Goal: Information Seeking & Learning: Learn about a topic

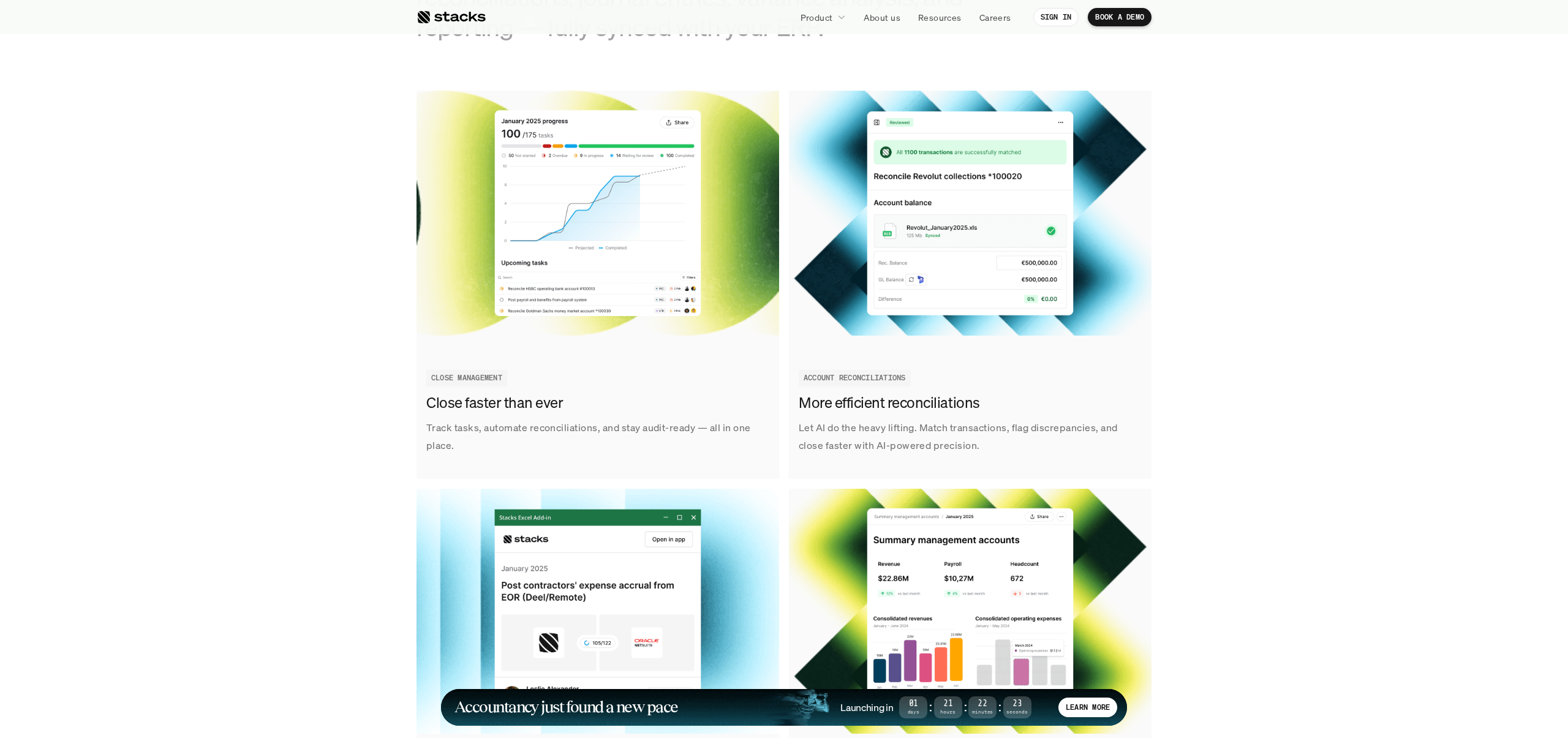
scroll to position [1376, 0]
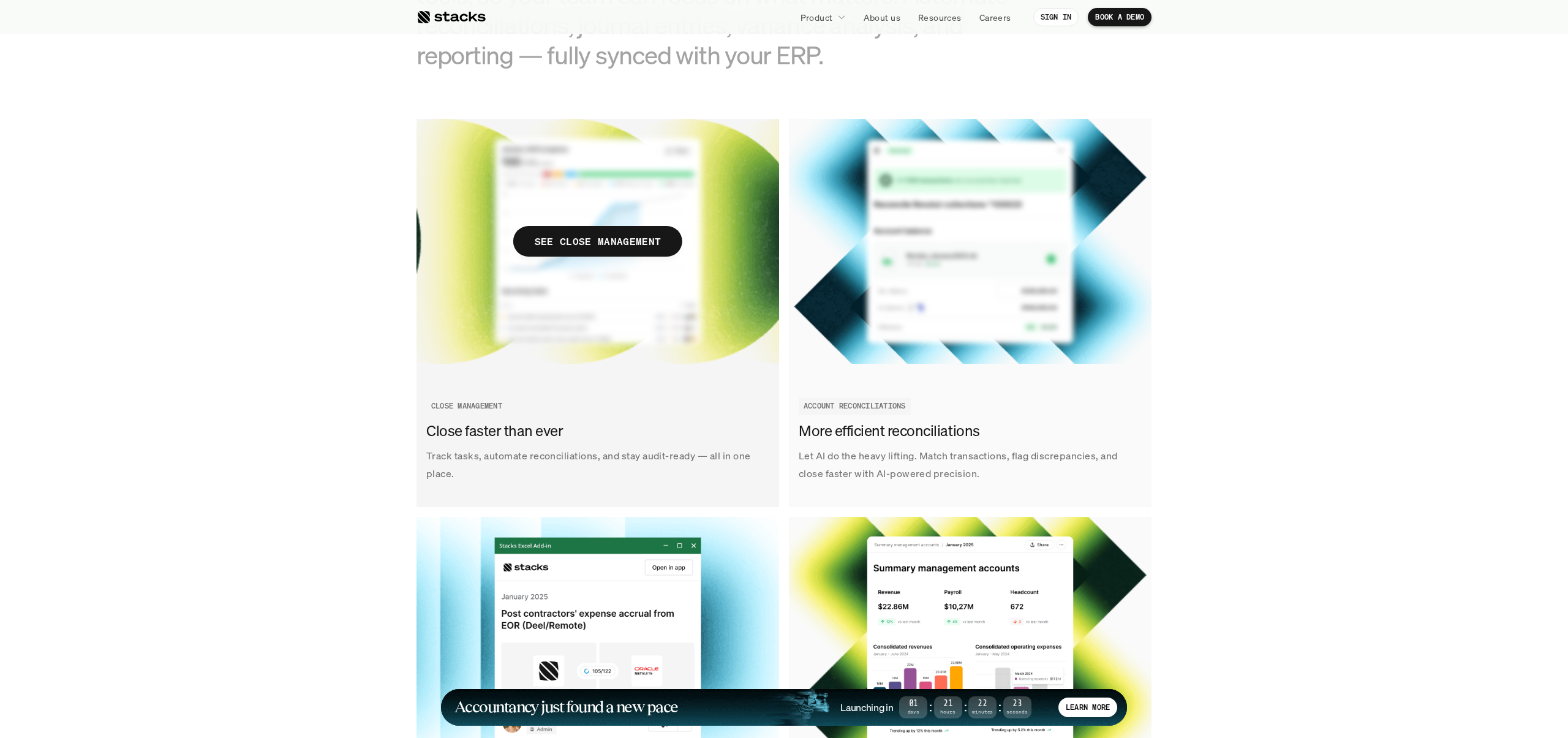
click at [690, 335] on img at bounding box center [598, 241] width 363 height 245
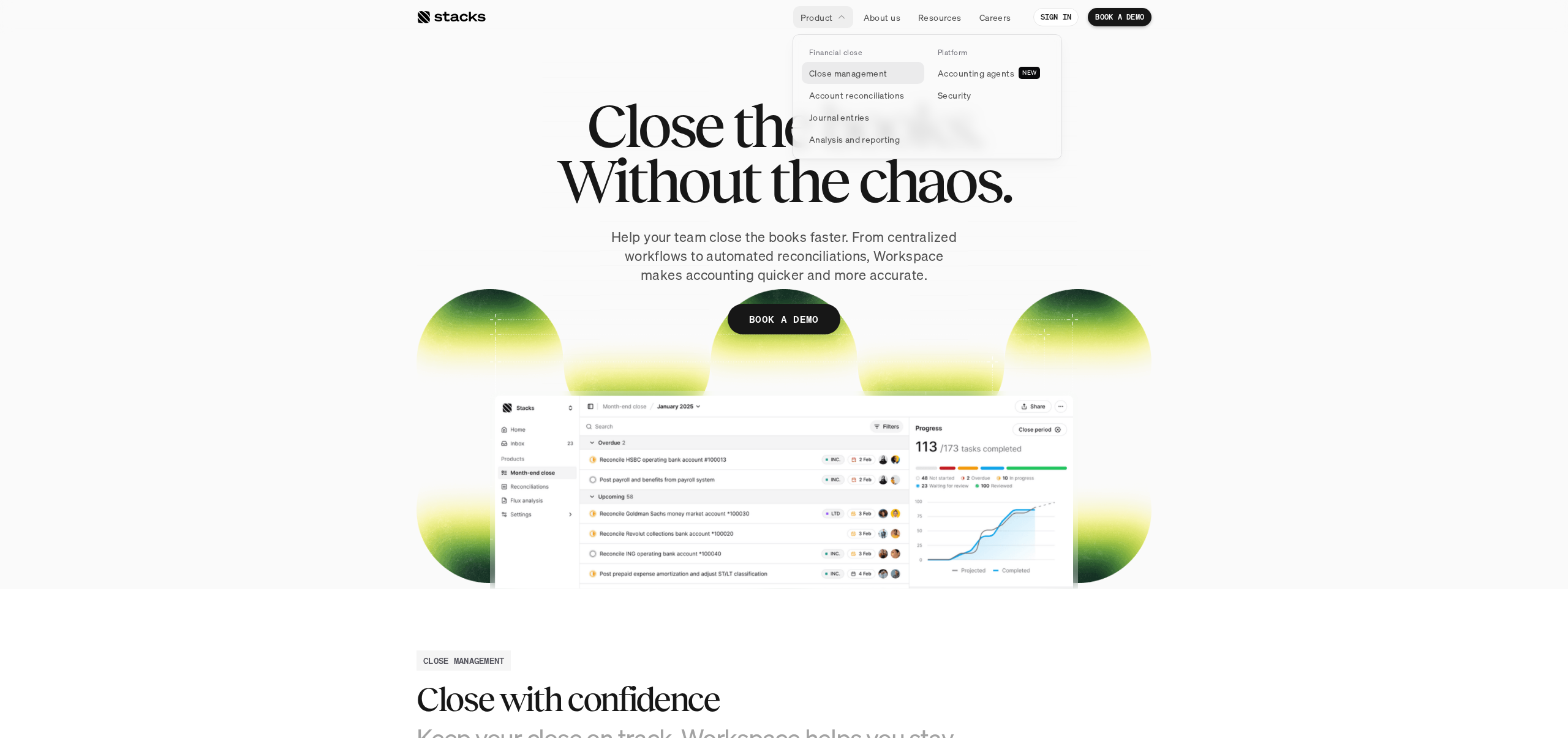
click at [818, 67] on p "Close management" at bounding box center [848, 74] width 79 height 13
click at [854, 78] on p "Close management" at bounding box center [848, 74] width 79 height 13
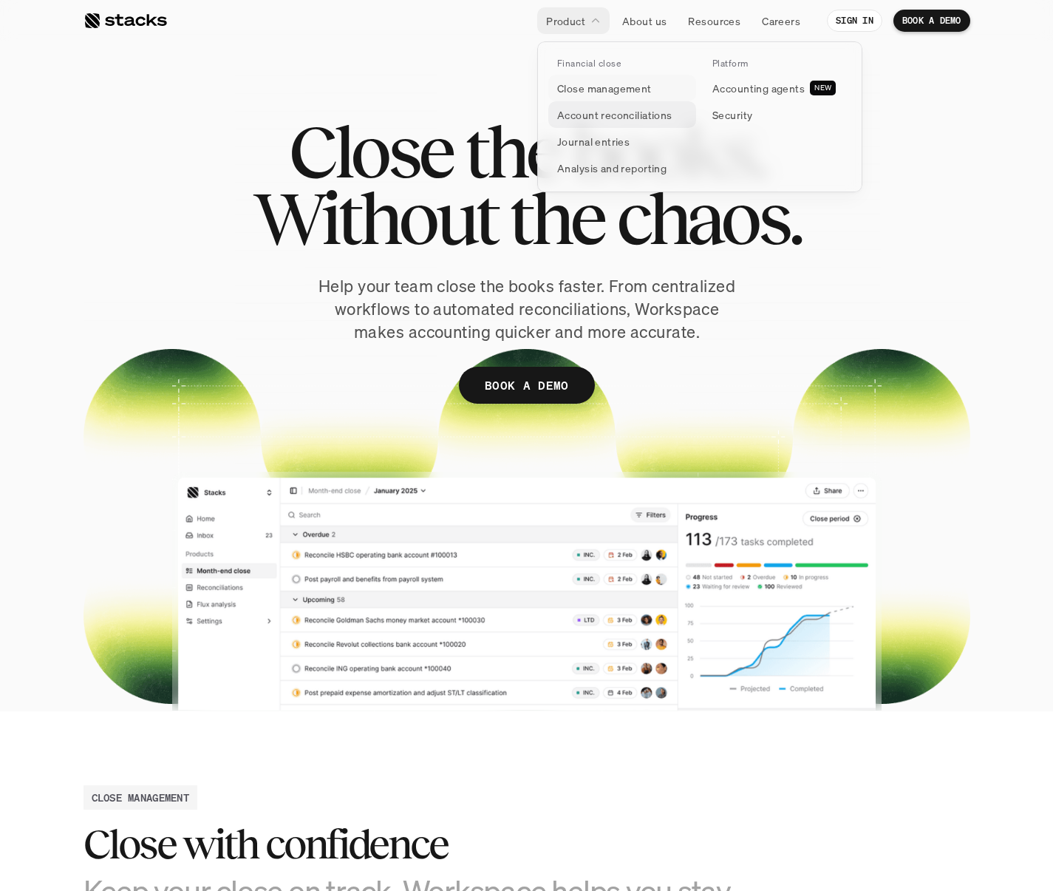
click at [597, 109] on p "Account reconciliations" at bounding box center [614, 115] width 115 height 16
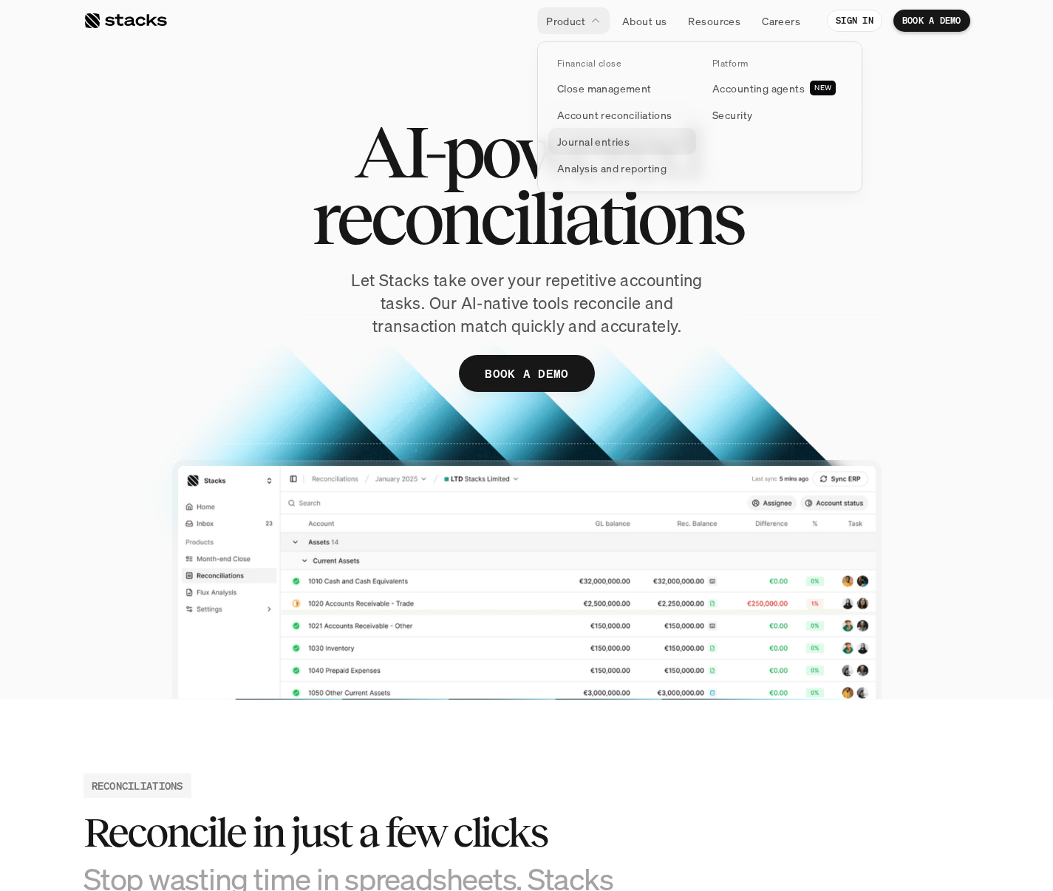
click at [610, 143] on p "Journal entries" at bounding box center [593, 142] width 72 height 16
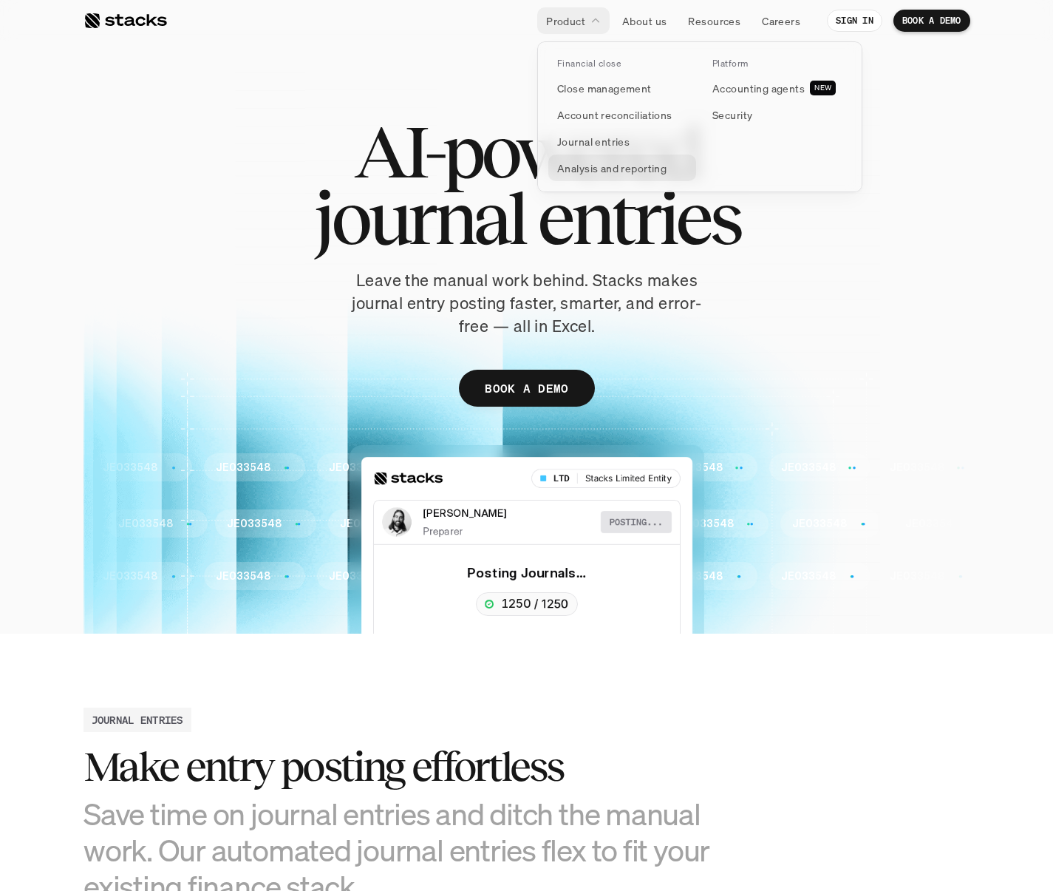
click at [588, 169] on p "Analysis and reporting" at bounding box center [611, 168] width 109 height 16
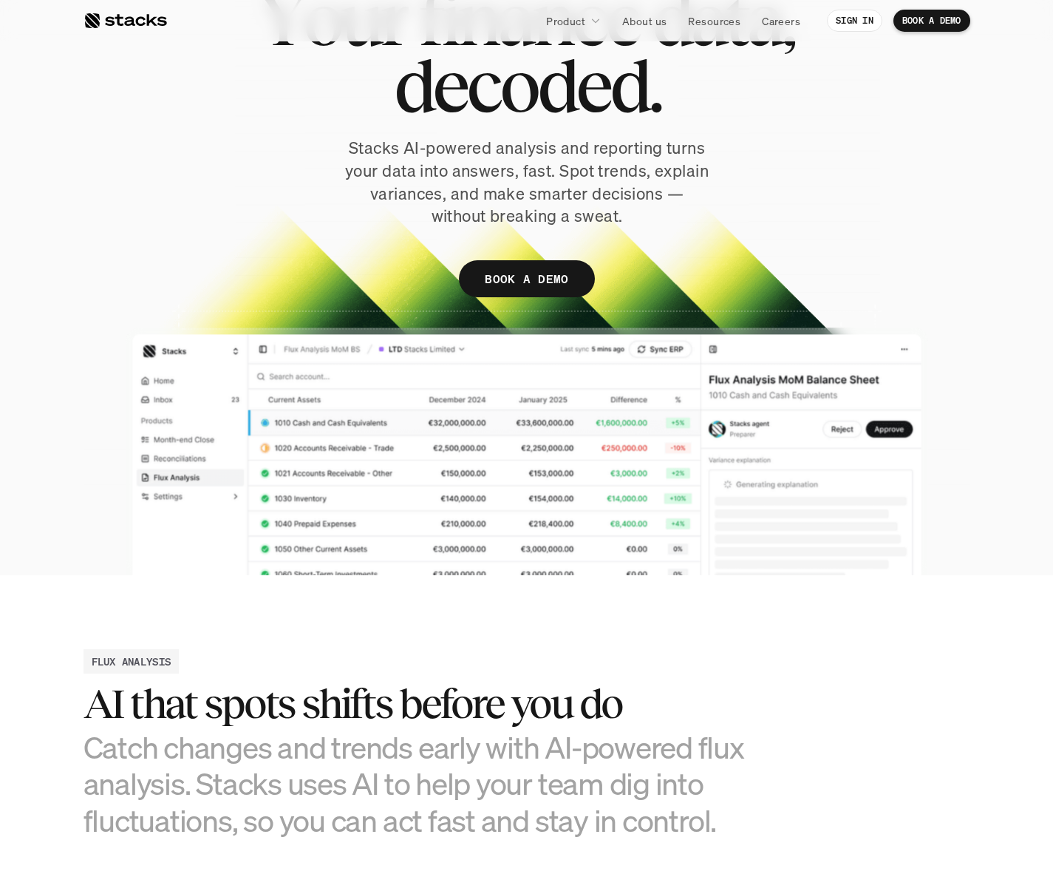
scroll to position [131, 0]
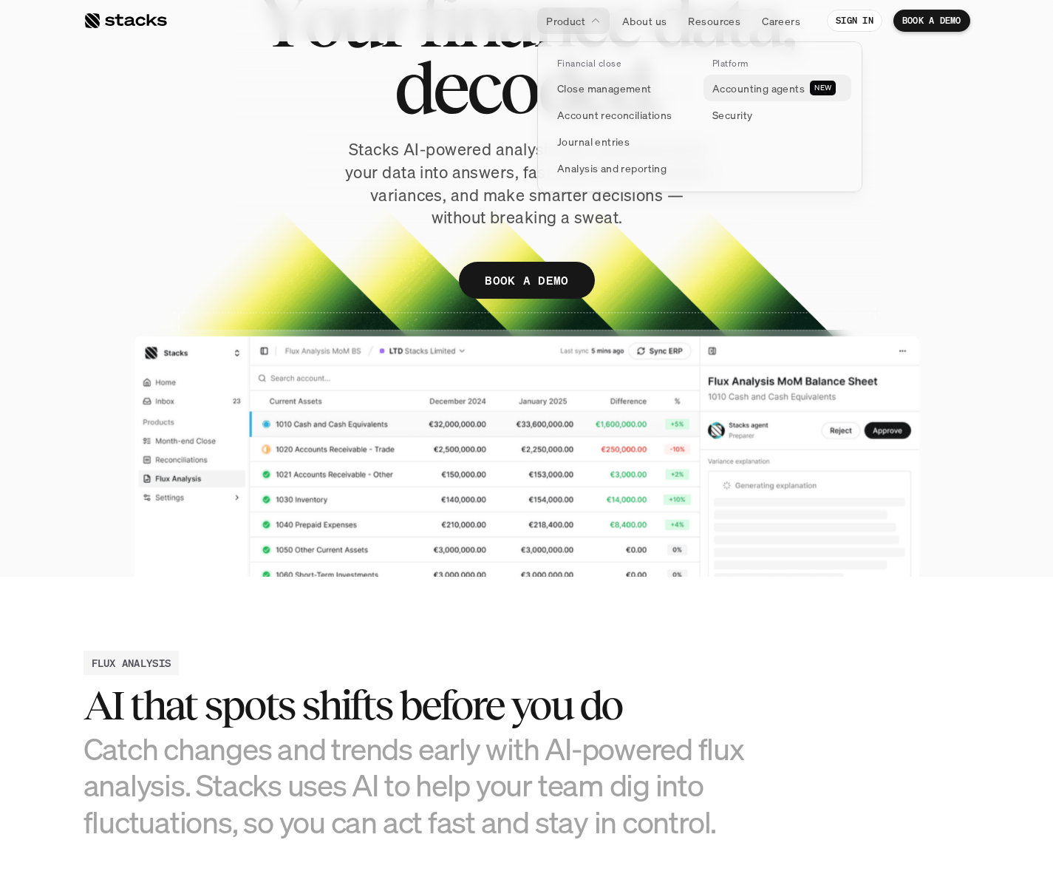
click at [715, 89] on p "Accounting agents" at bounding box center [758, 89] width 92 height 16
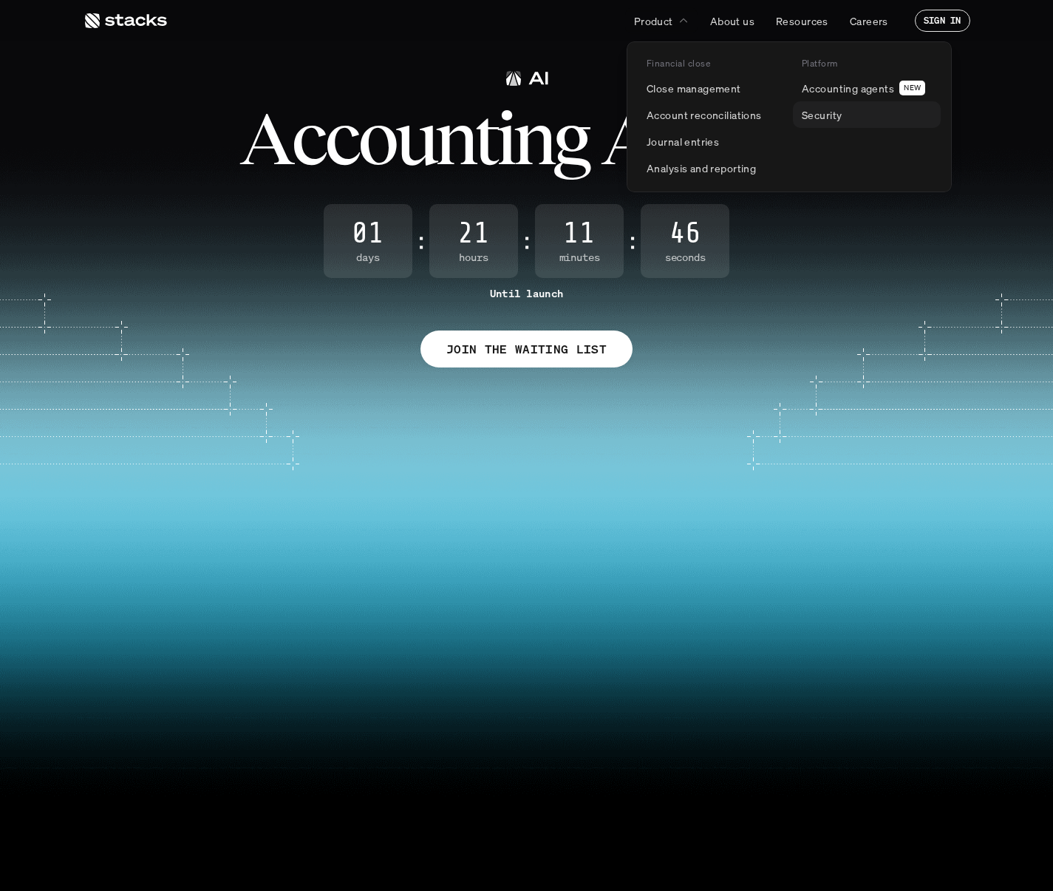
click at [839, 112] on p "Security" at bounding box center [822, 115] width 40 height 16
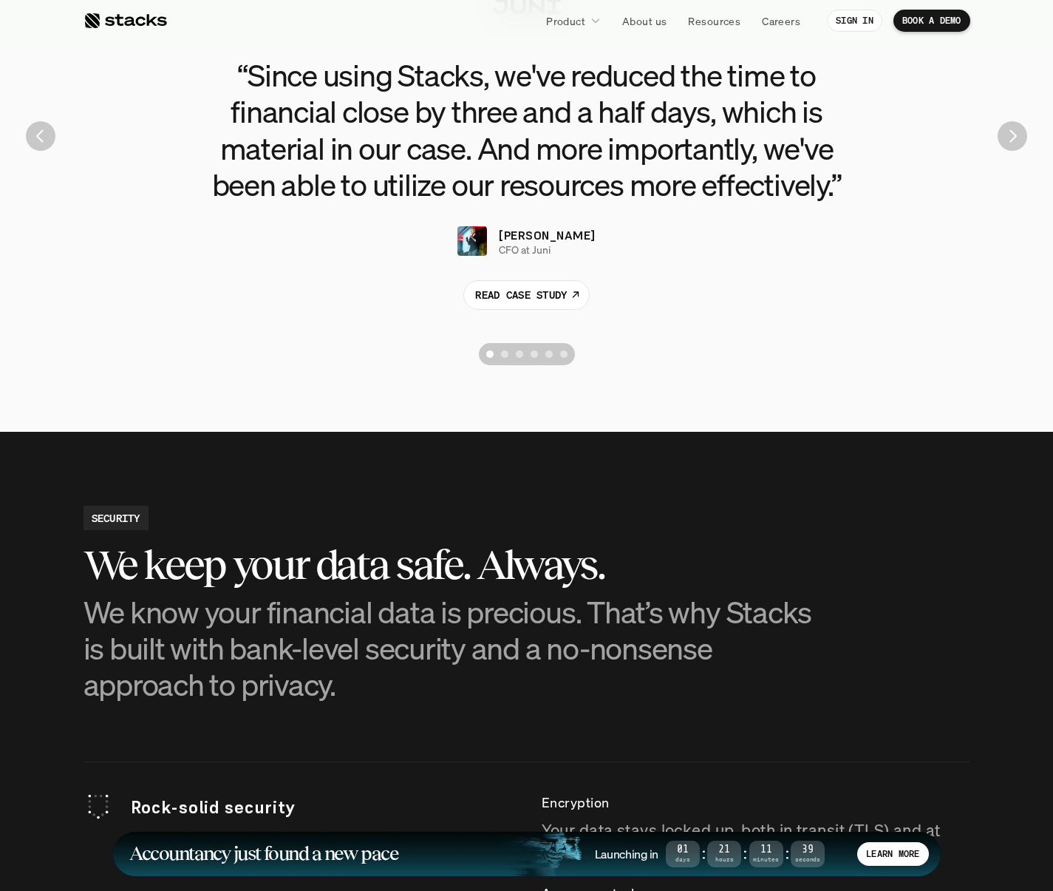
scroll to position [3444, 0]
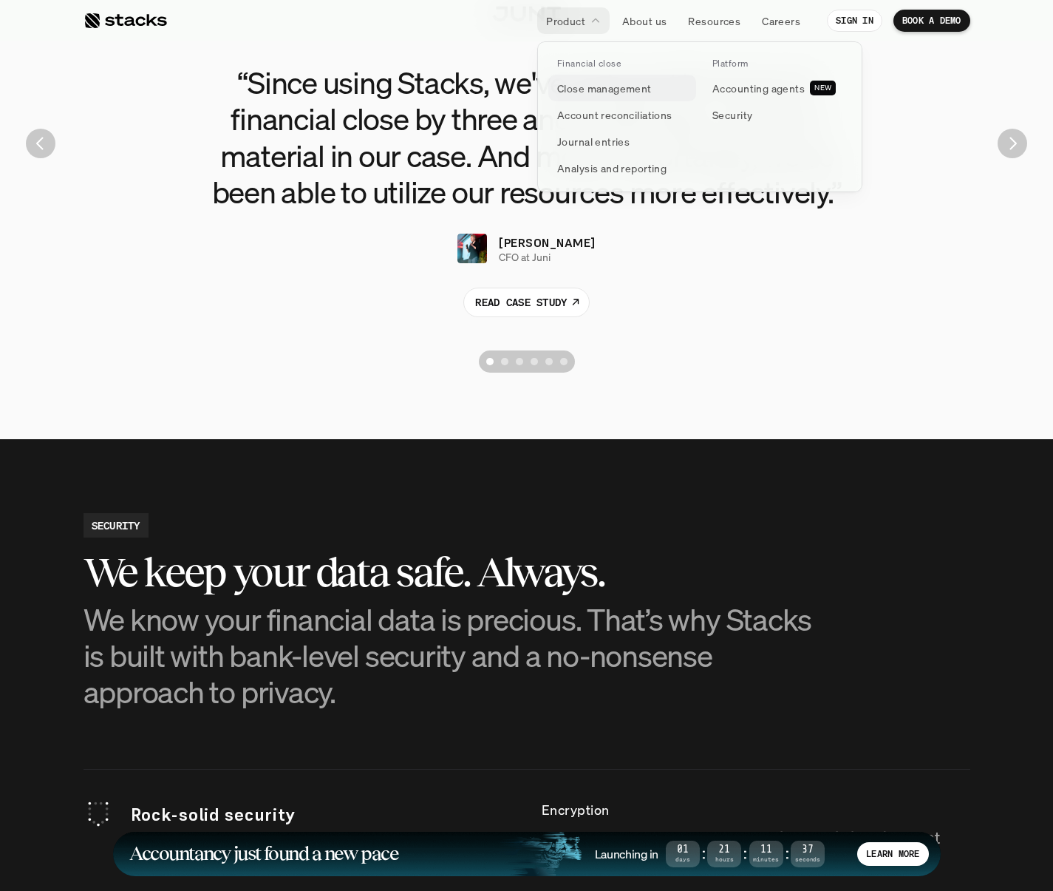
click at [585, 86] on p "Close management" at bounding box center [604, 89] width 95 height 16
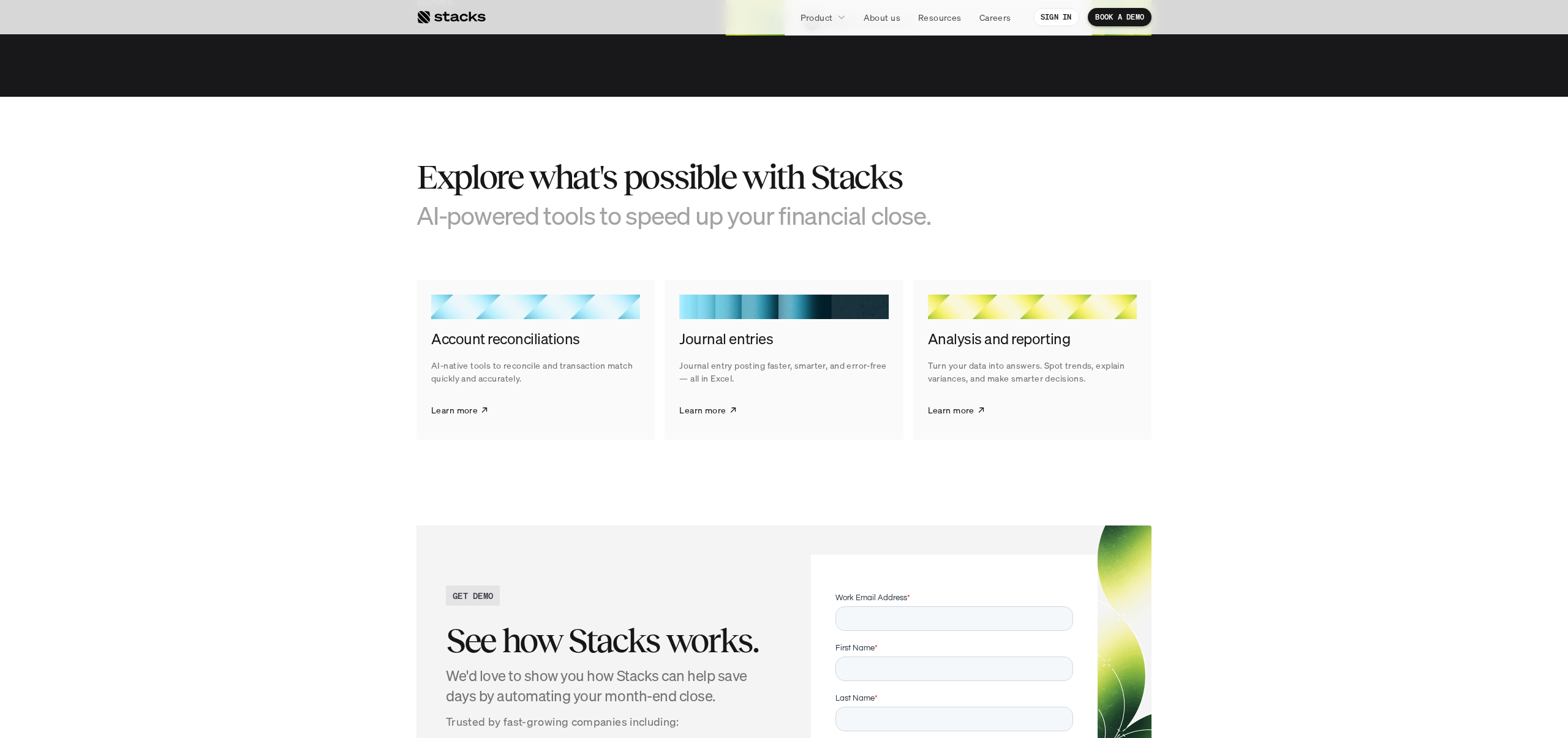
scroll to position [1872, 0]
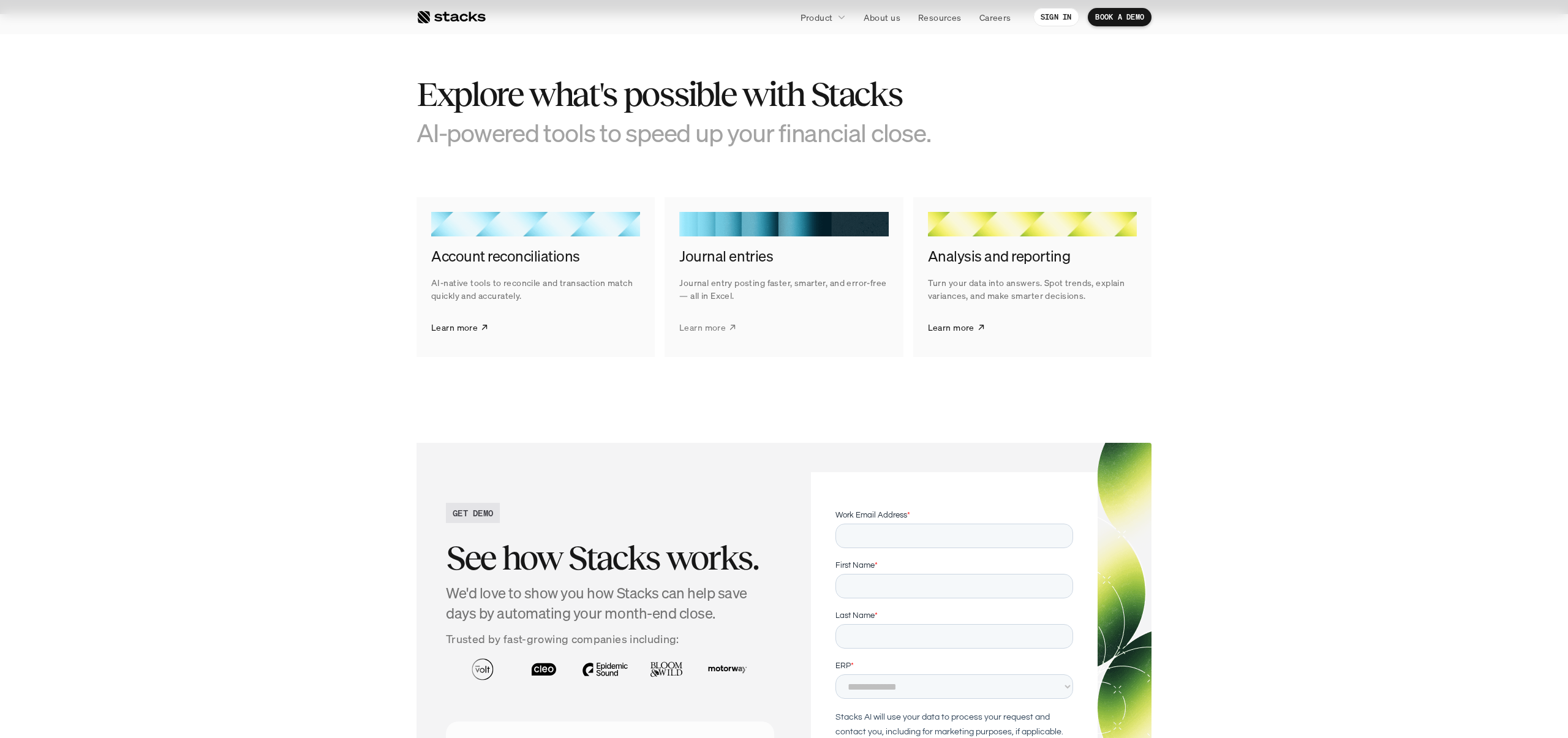
click at [714, 328] on p "Learn more" at bounding box center [703, 327] width 46 height 13
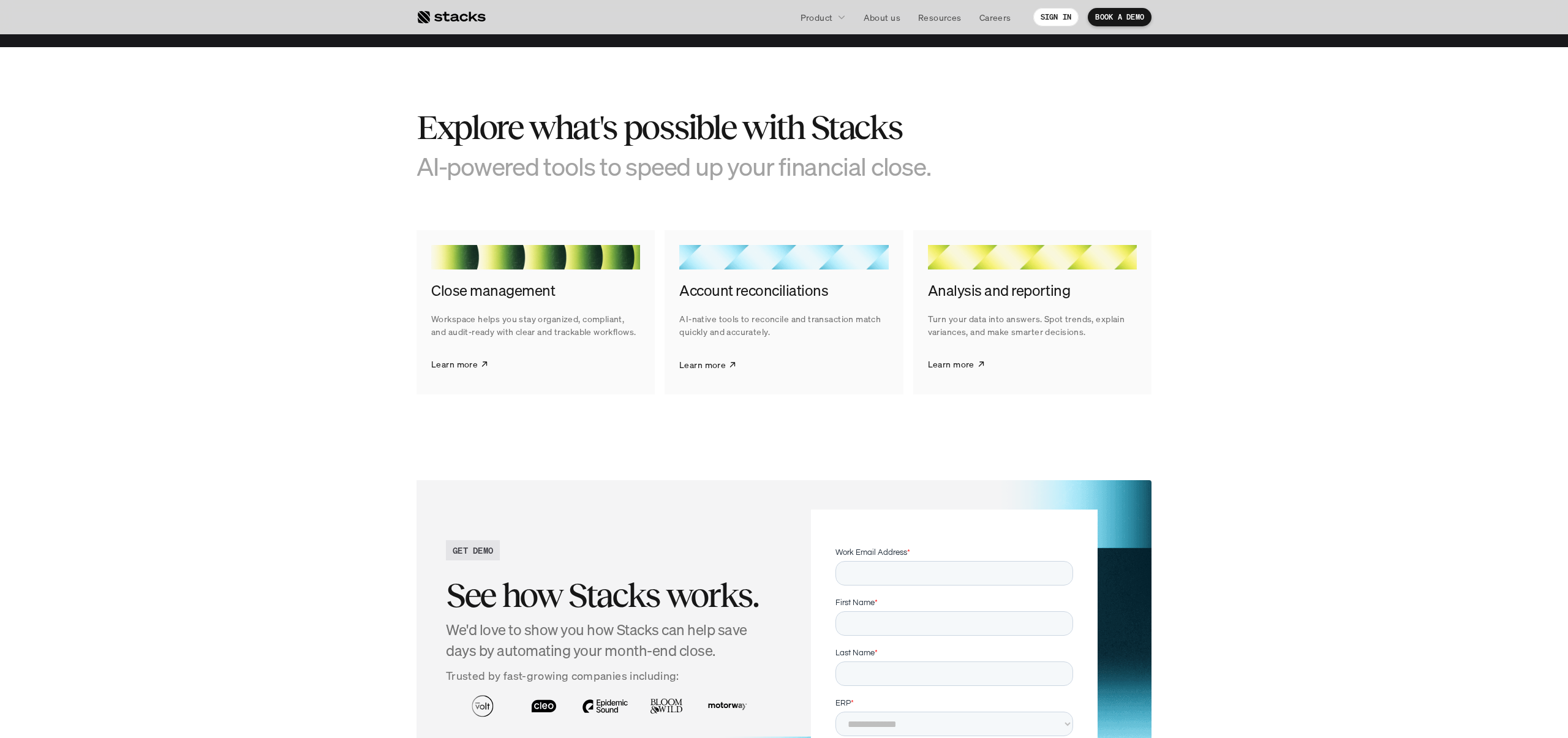
scroll to position [1782, 0]
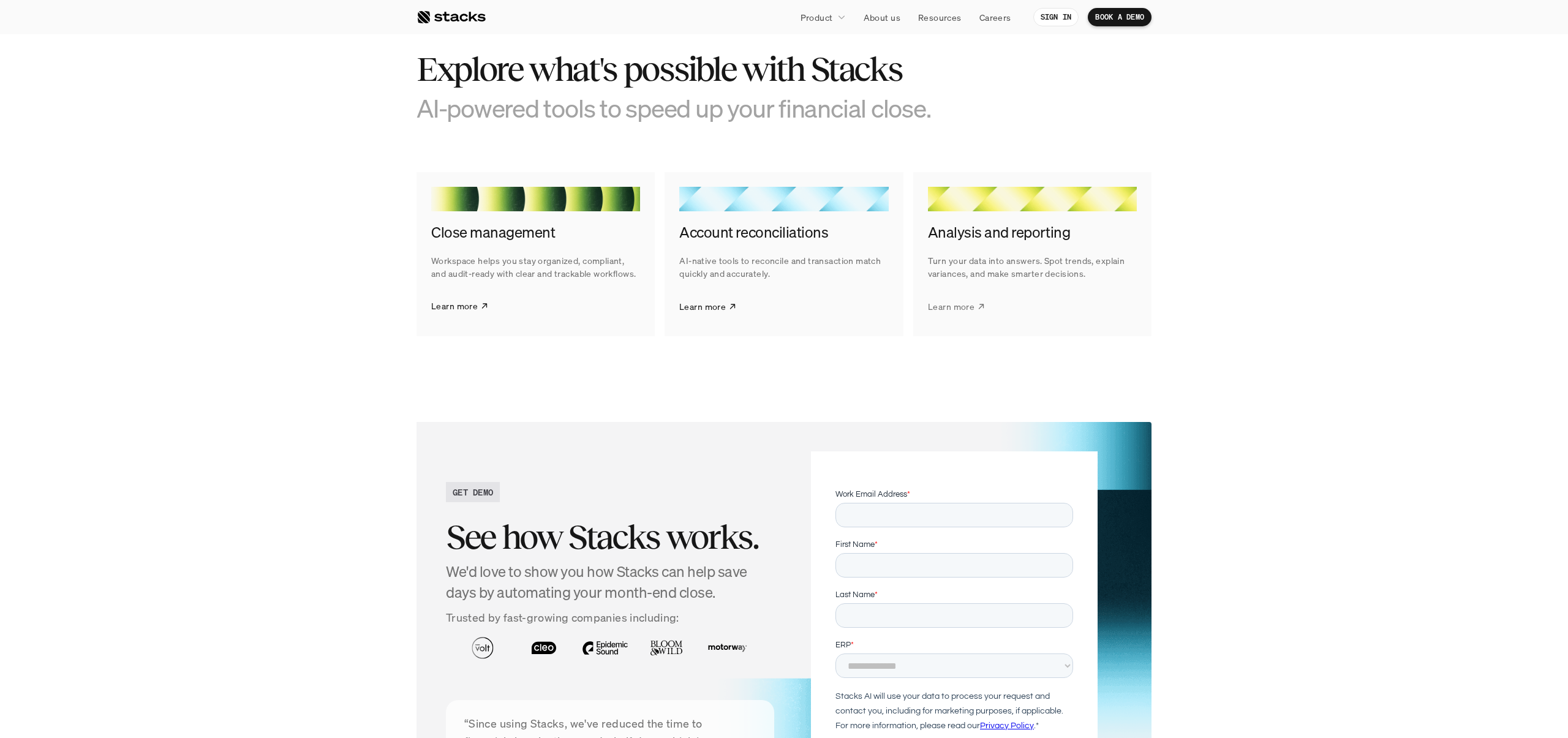
click at [940, 301] on p "Learn more" at bounding box center [951, 306] width 46 height 13
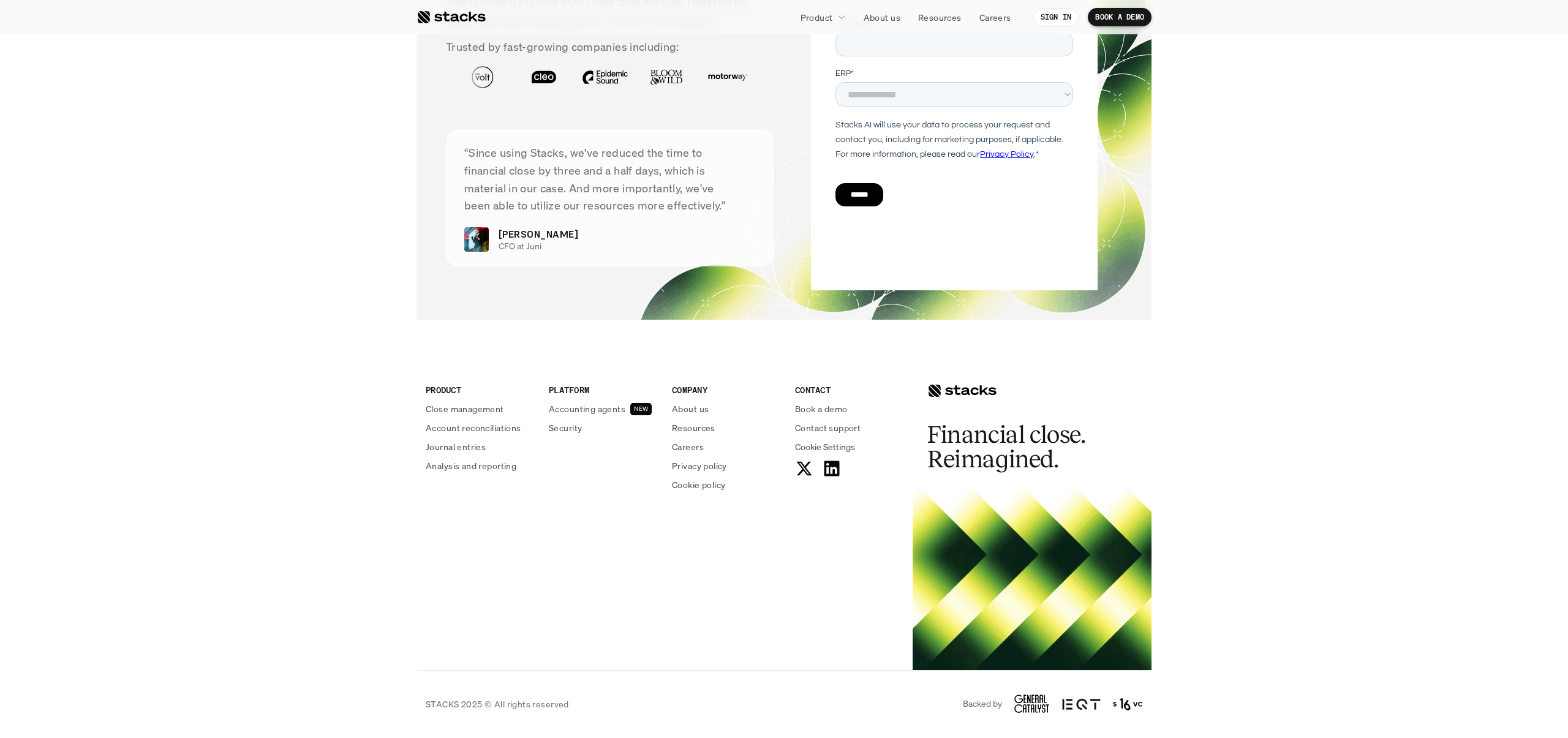
scroll to position [2981, 0]
